Goal: Transaction & Acquisition: Book appointment/travel/reservation

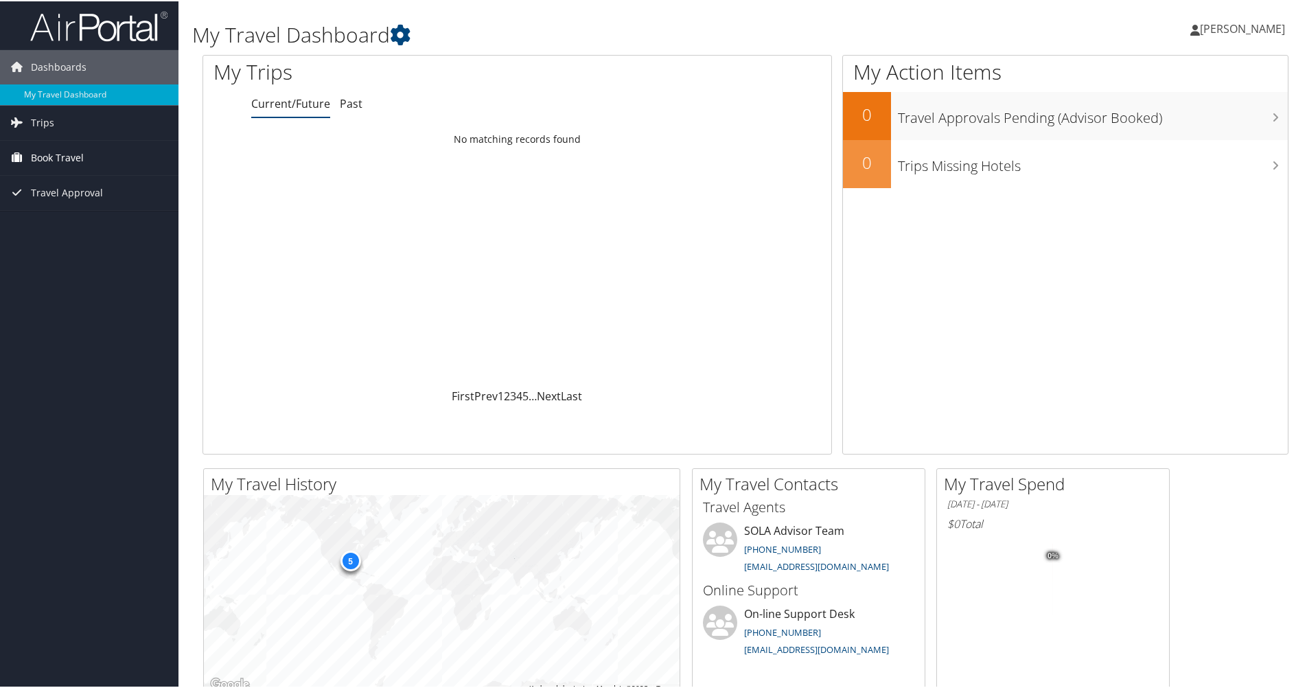
click at [82, 150] on span "Book Travel" at bounding box center [57, 156] width 53 height 34
click at [65, 202] on link "Book/Manage Online Trips" at bounding box center [89, 204] width 178 height 21
